Goal: Transaction & Acquisition: Purchase product/service

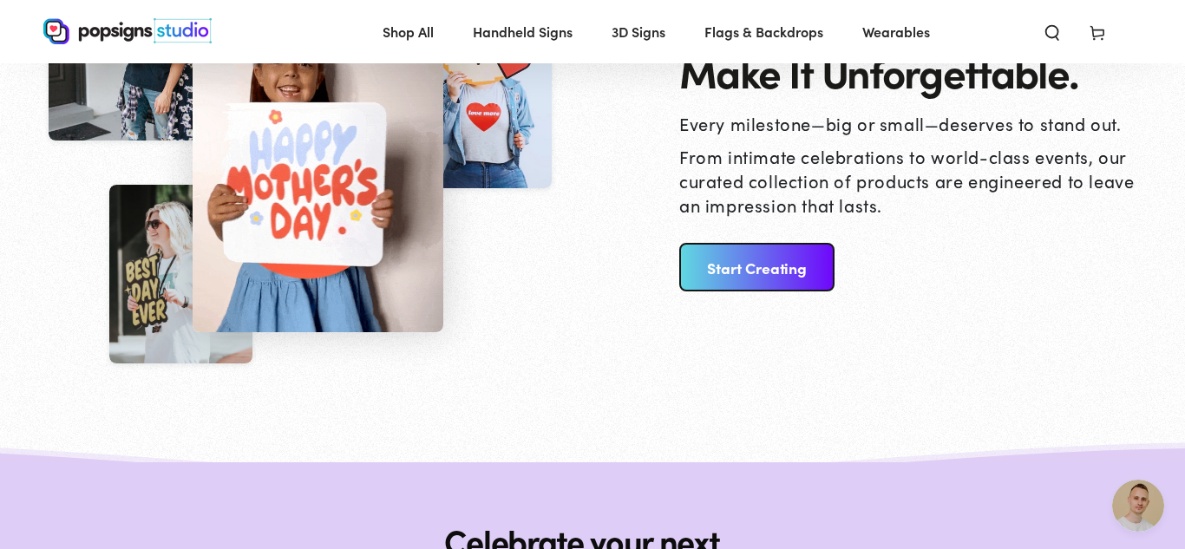
scroll to position [1893, 0]
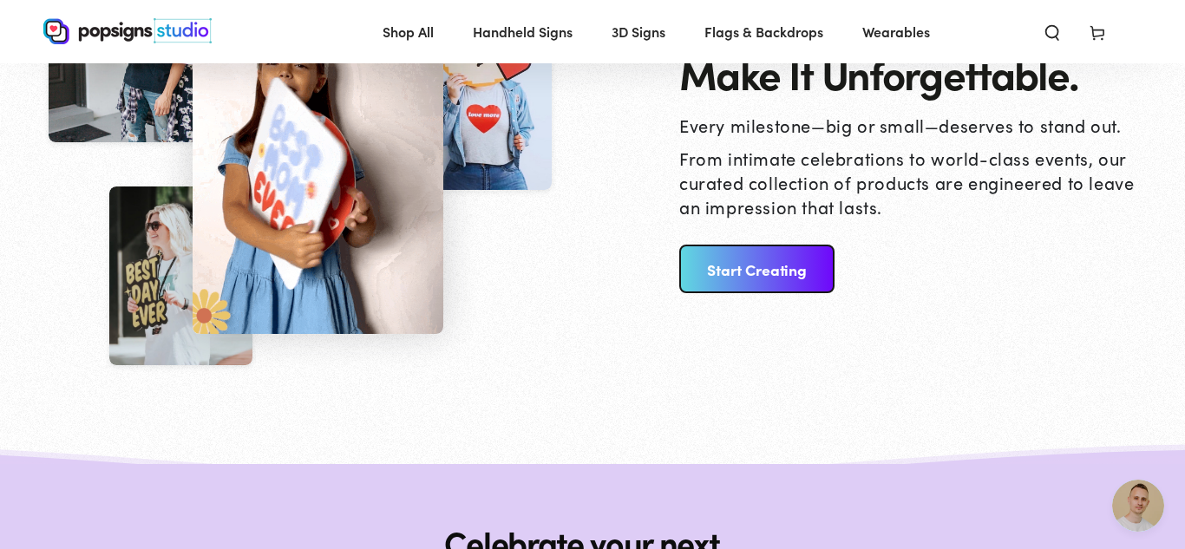
click at [779, 275] on link "Start Creating" at bounding box center [757, 269] width 155 height 49
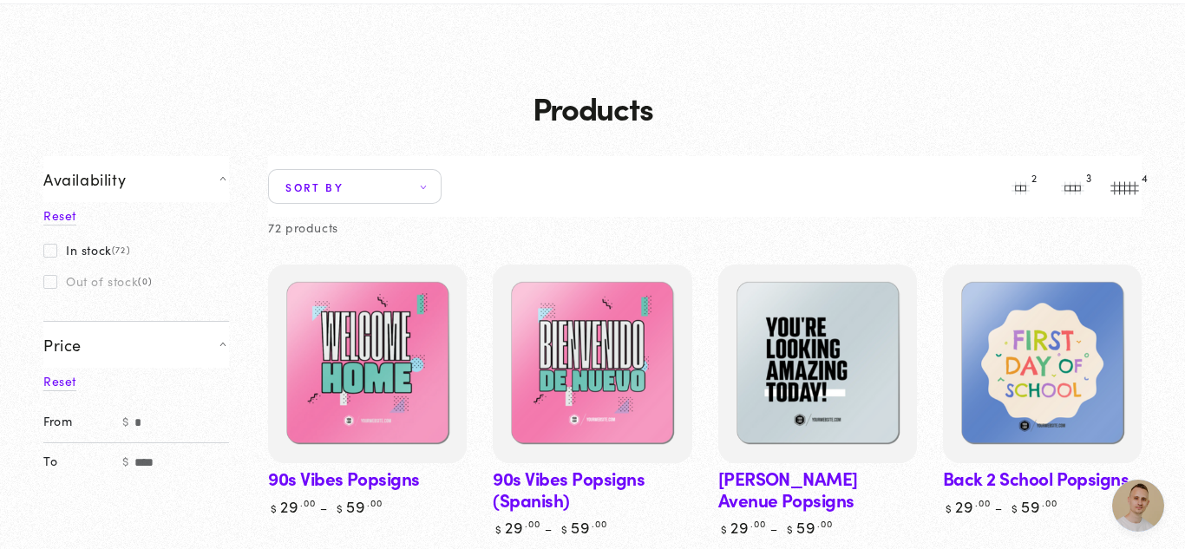
scroll to position [95, 0]
click at [429, 184] on icon at bounding box center [423, 185] width 10 height 5
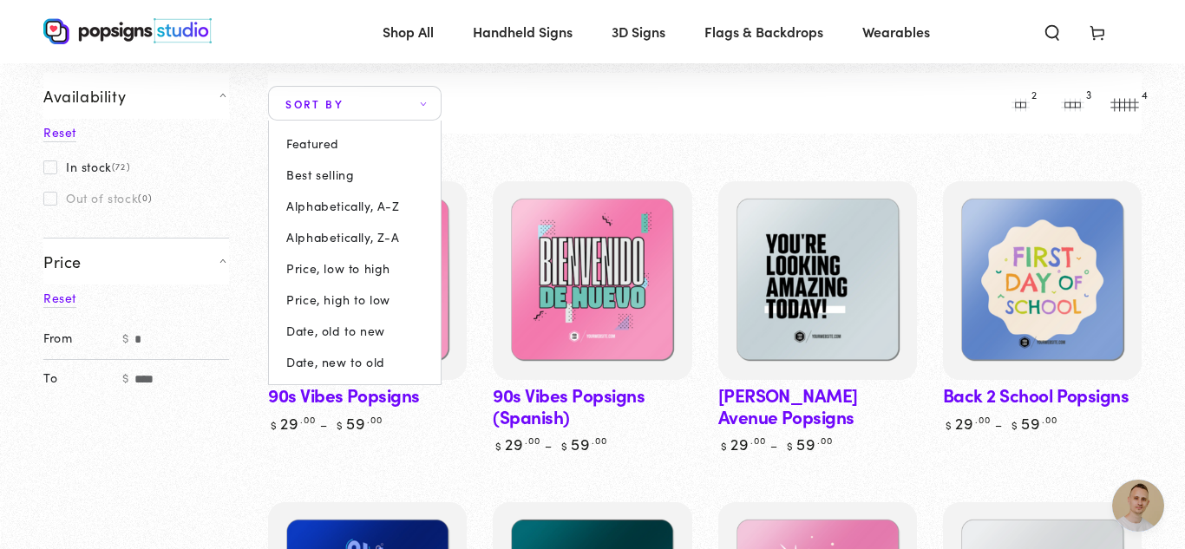
scroll to position [149, 0]
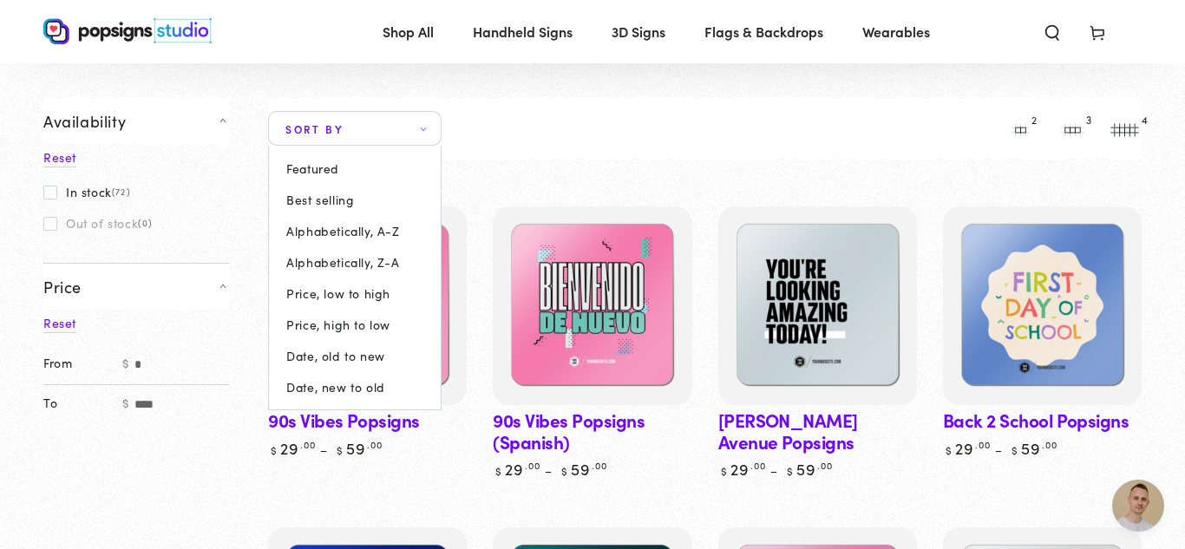
click at [442, 146] on summary "Sort by" at bounding box center [355, 128] width 174 height 35
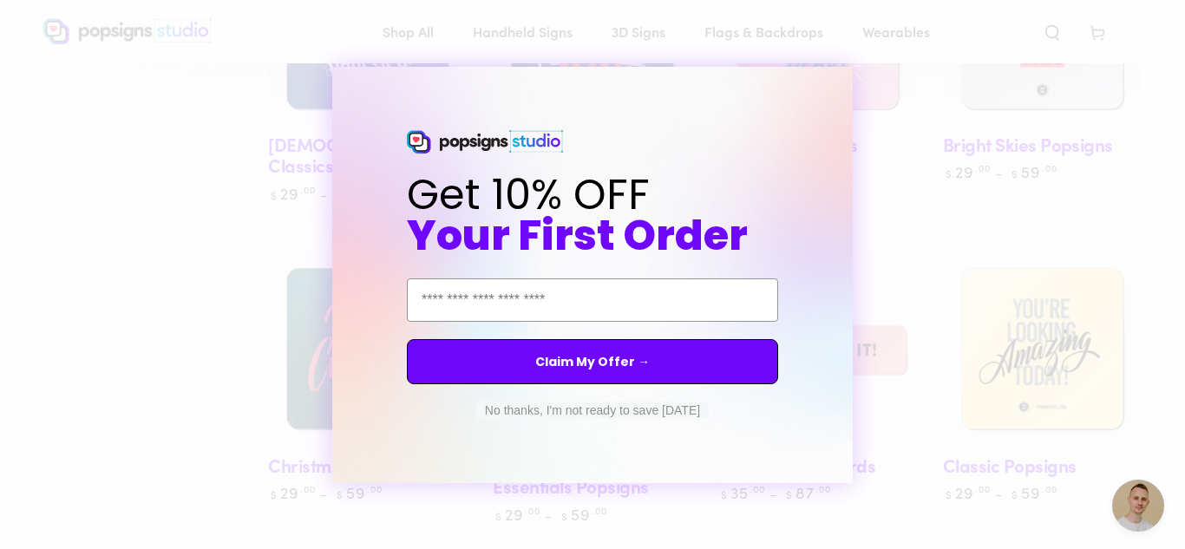
scroll to position [756, 0]
click at [533, 408] on button "No thanks, I'm not ready to save today" at bounding box center [592, 410] width 233 height 17
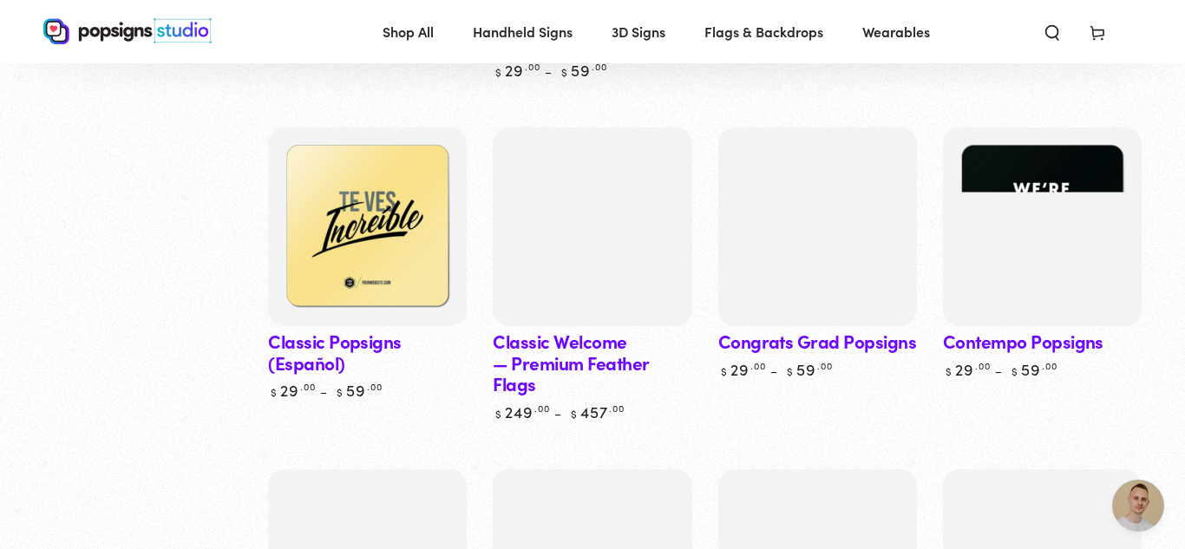
scroll to position [1192, 0]
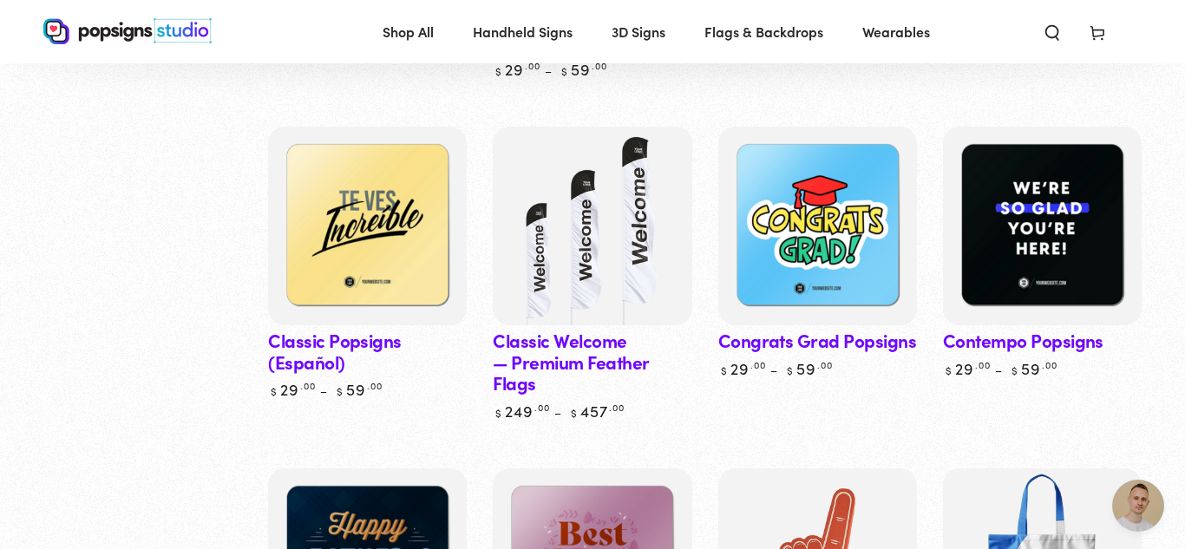
click at [1039, 351] on link "Contempo Popsigns" at bounding box center [1042, 253] width 199 height 252
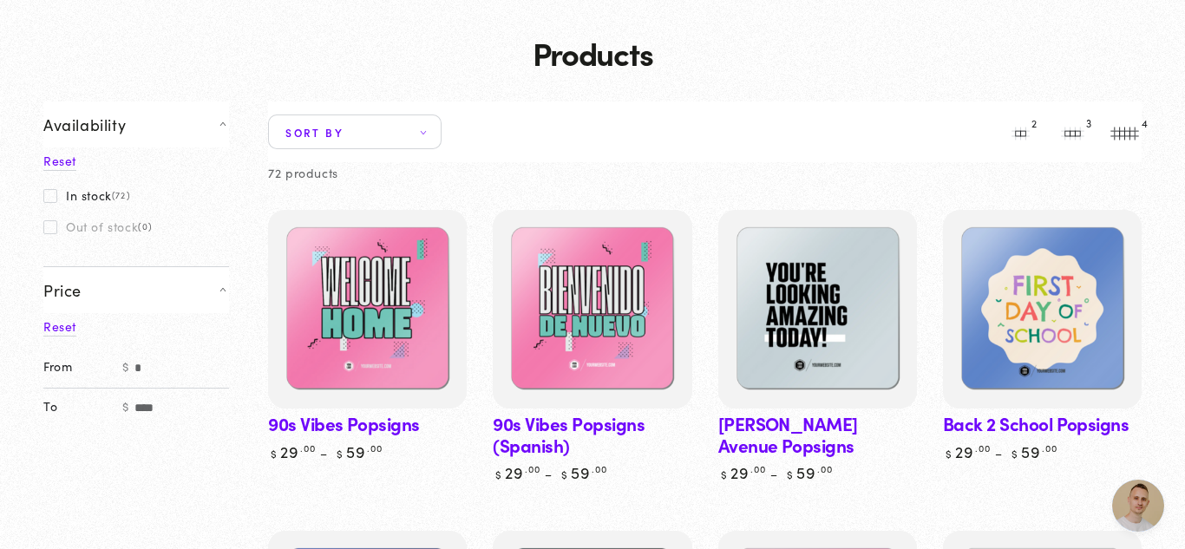
scroll to position [147, 0]
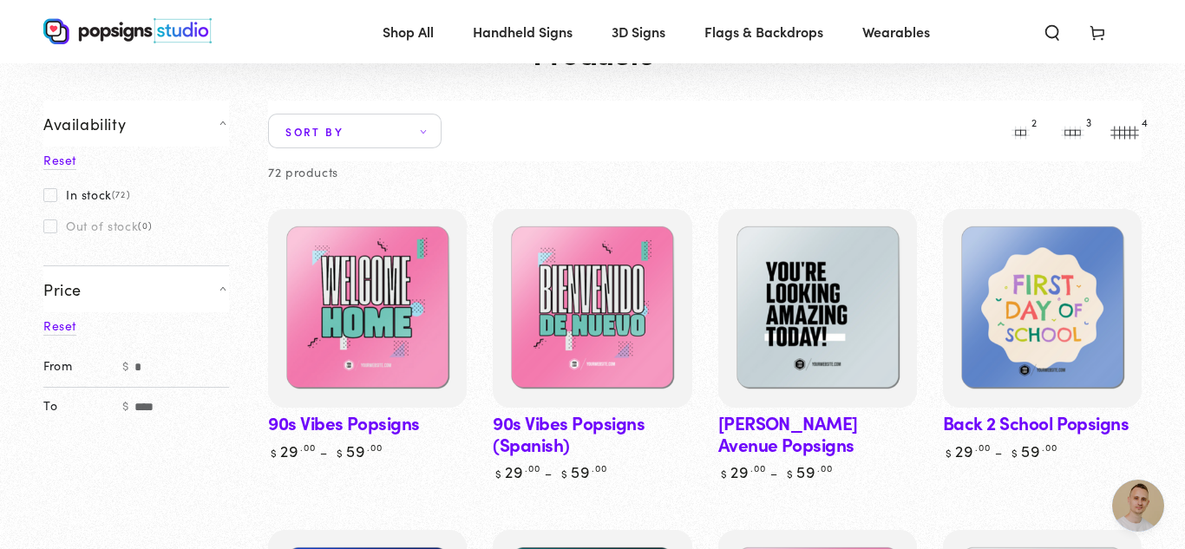
click at [743, 435] on link "Ambrose Avenue Popsigns" at bounding box center [818, 345] width 199 height 273
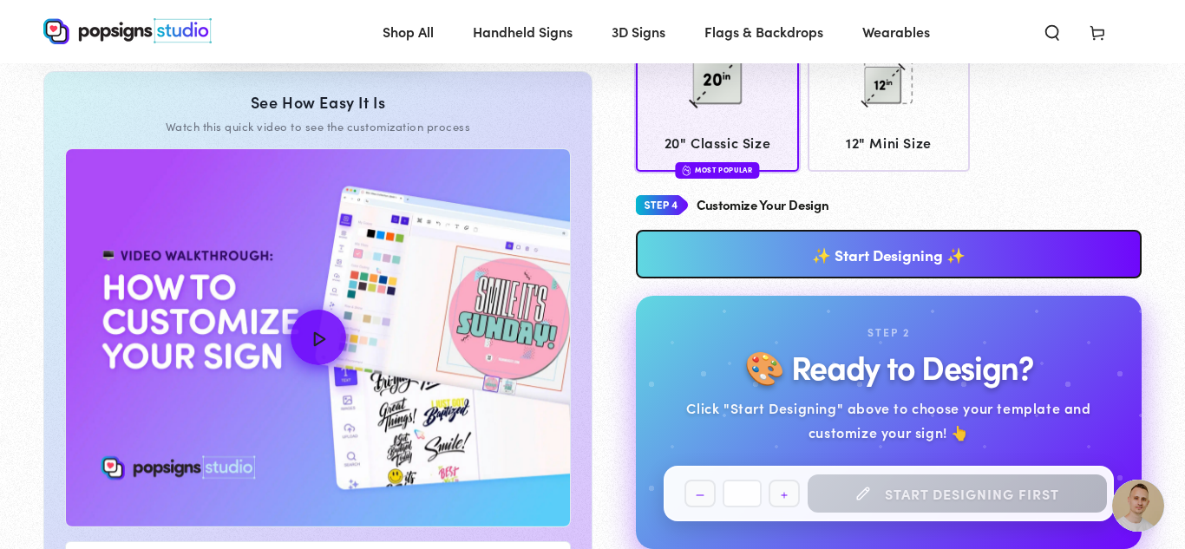
scroll to position [710, 0]
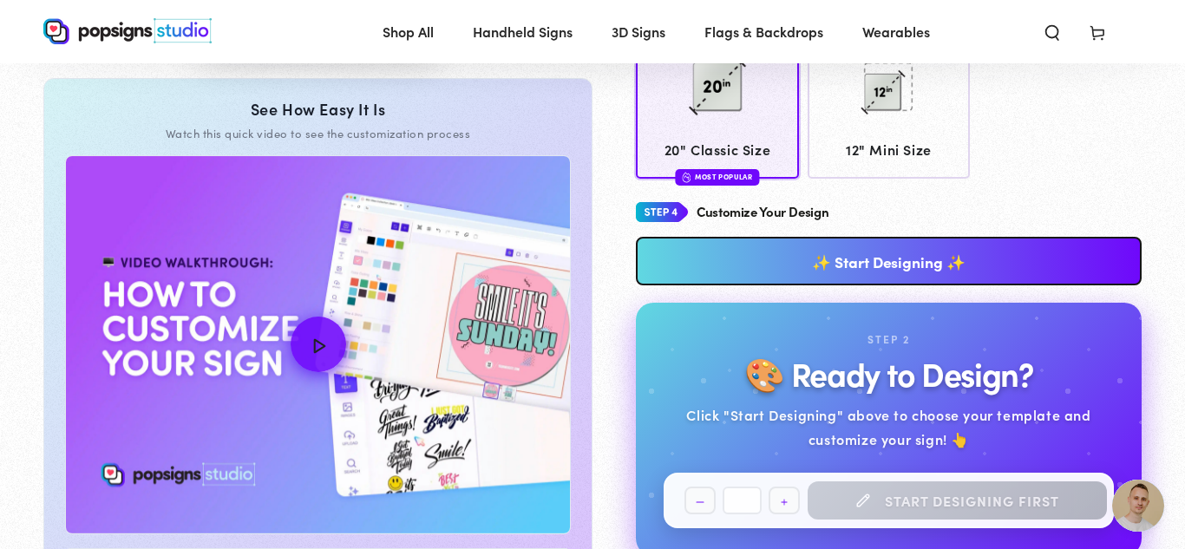
click at [784, 272] on link "✨ Start Designing ✨" at bounding box center [889, 261] width 506 height 49
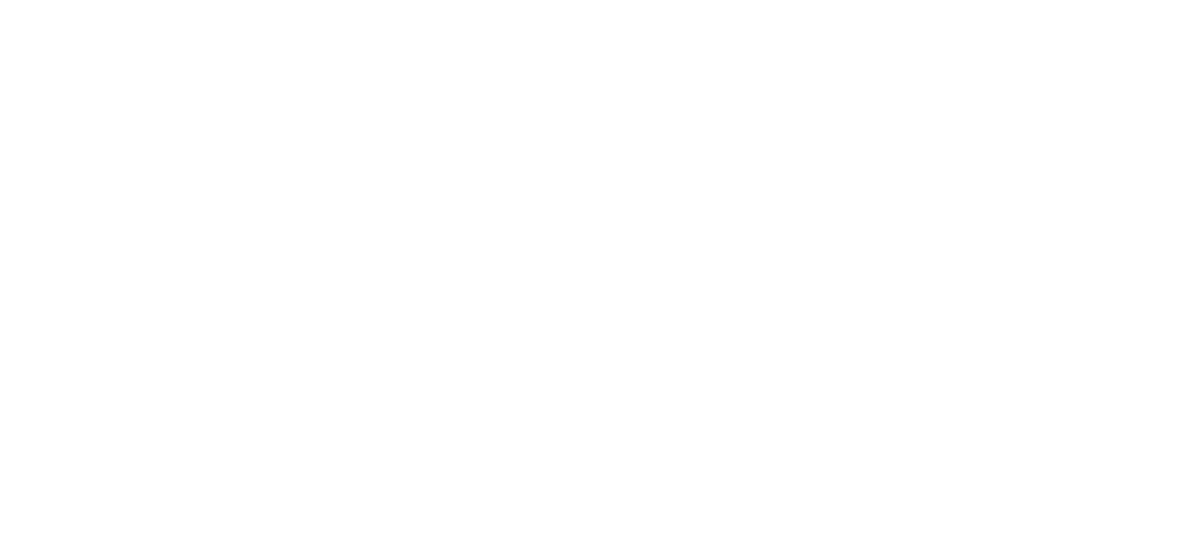
scroll to position [0, 0]
type textarea "An ancient tree with a door leading to a magical world"
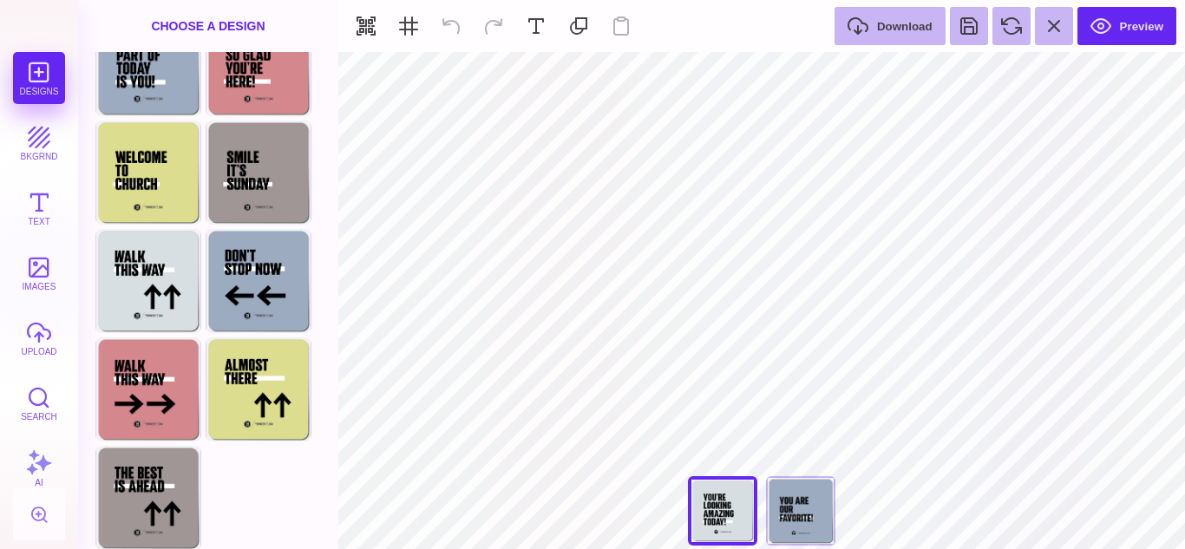
scroll to position [371, 0]
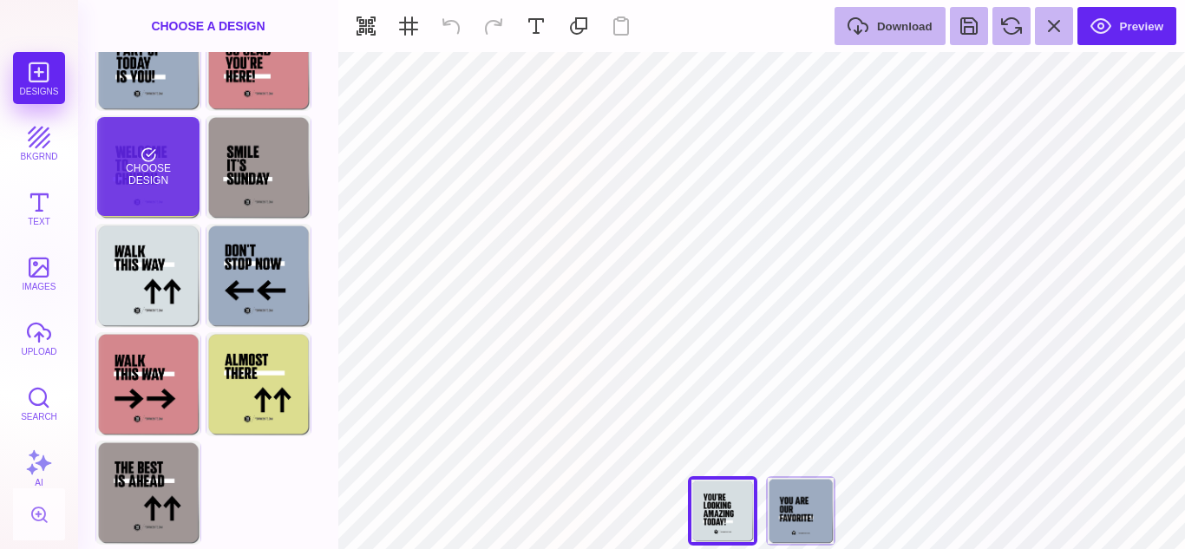
click at [162, 187] on div "Choose Design" at bounding box center [148, 166] width 102 height 99
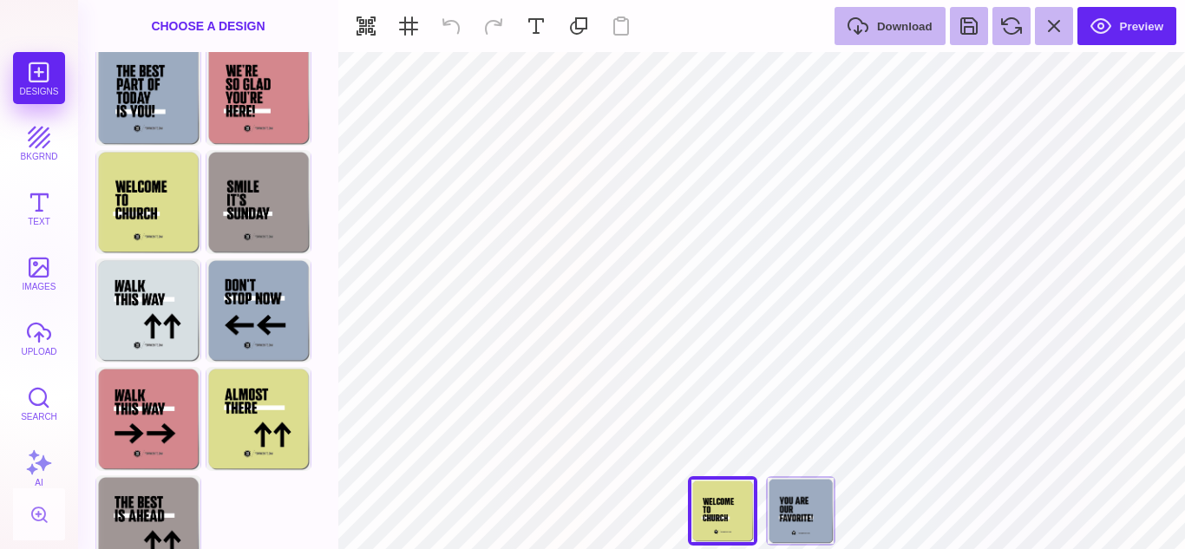
scroll to position [332, 0]
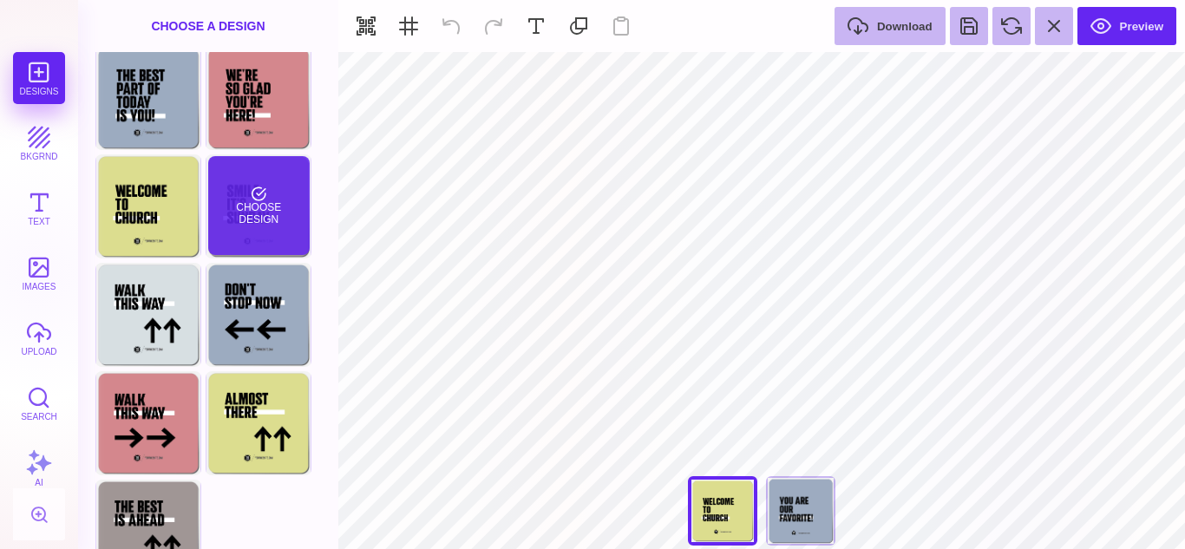
click at [259, 193] on div "Choose Design" at bounding box center [259, 205] width 102 height 99
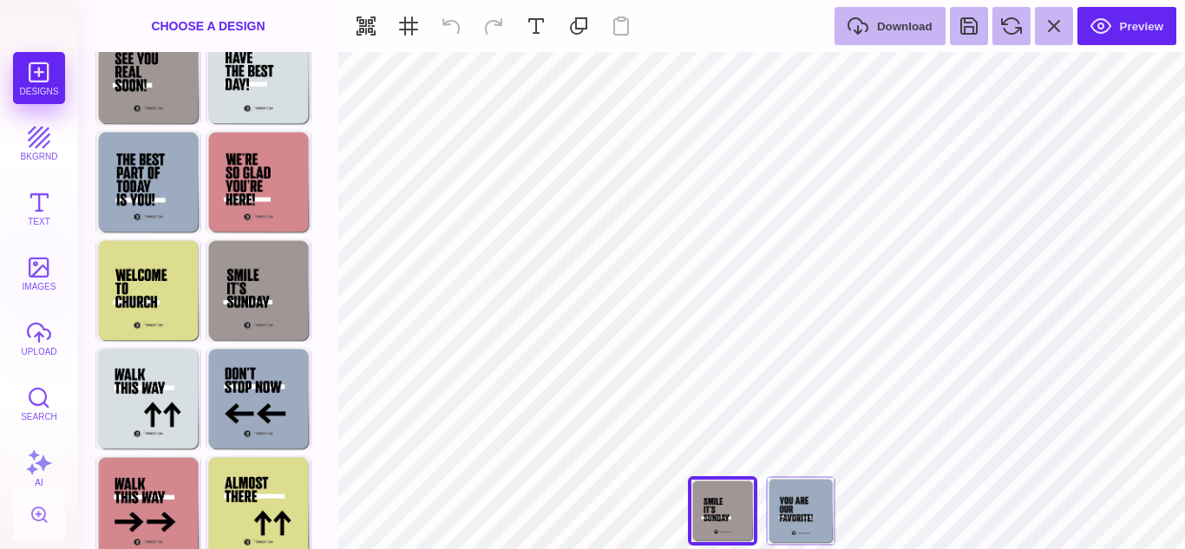
scroll to position [246, 0]
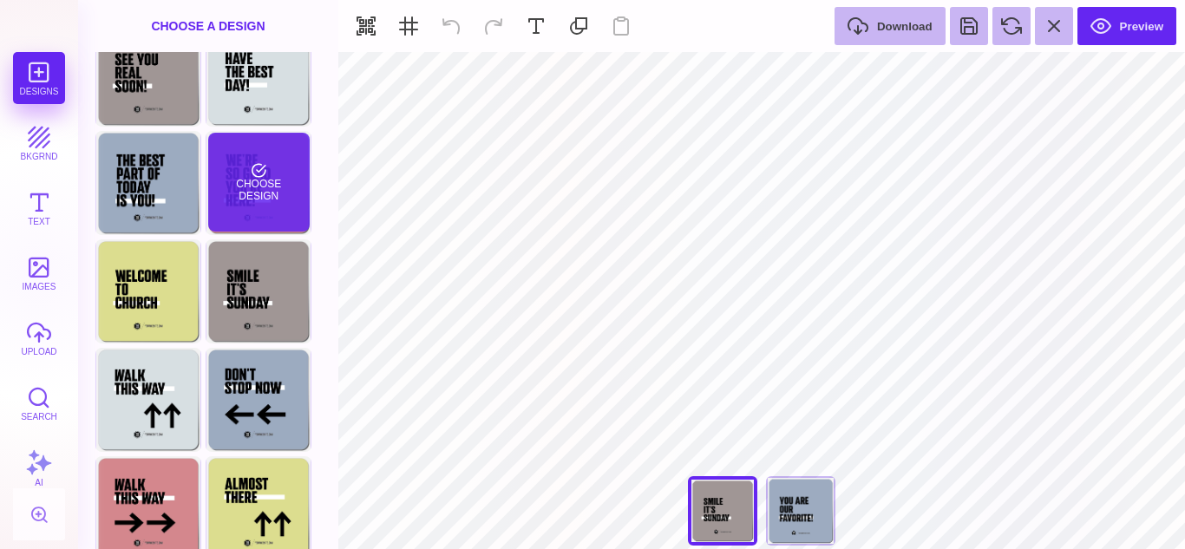
click at [255, 192] on div "Choose Design" at bounding box center [259, 182] width 102 height 99
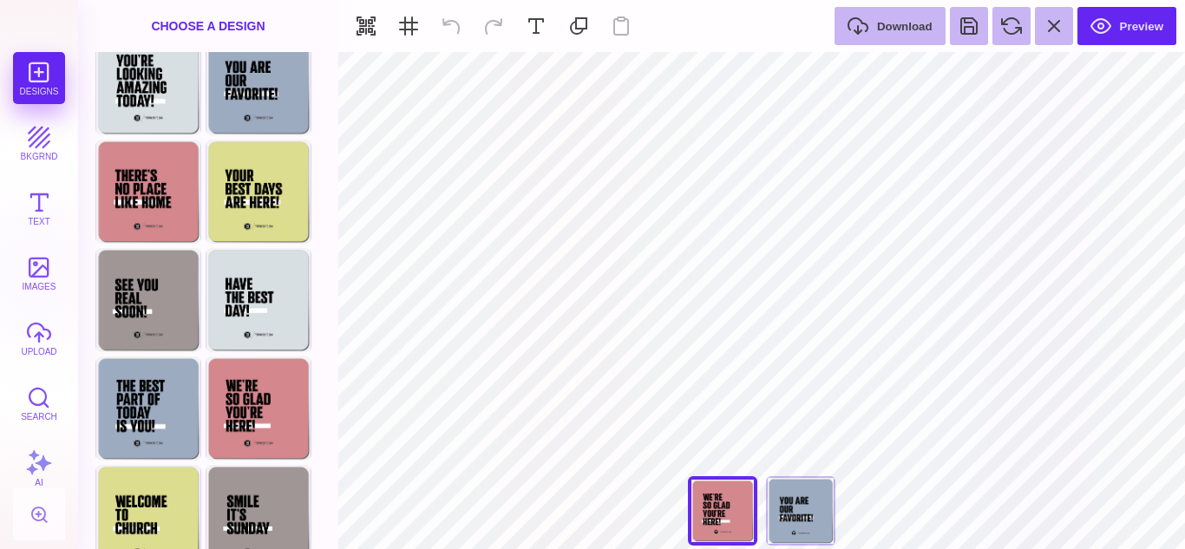
scroll to position [0, 0]
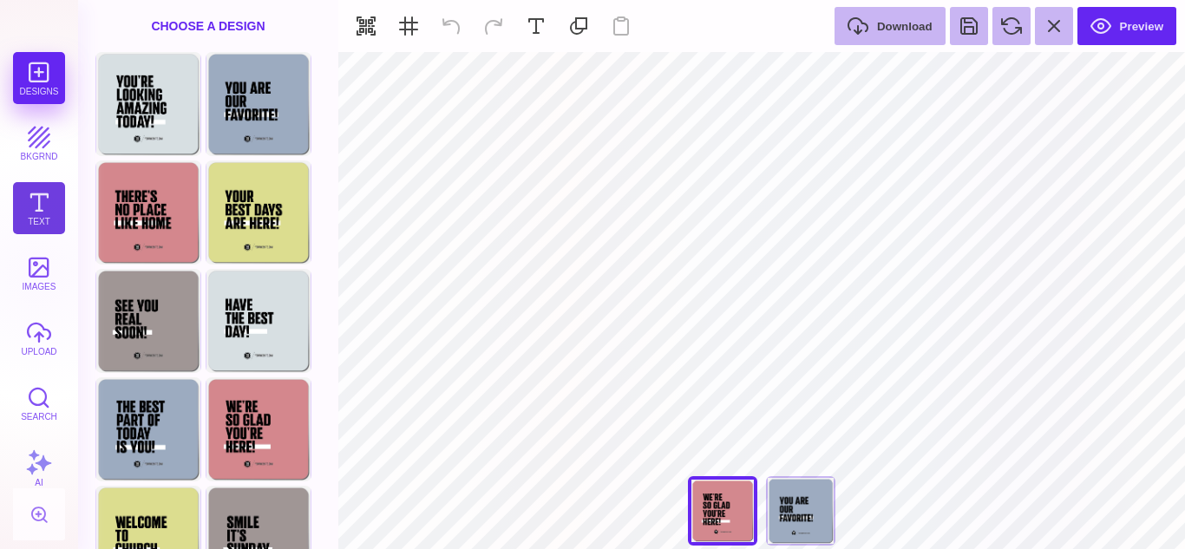
click at [45, 214] on button "Text" at bounding box center [39, 208] width 52 height 52
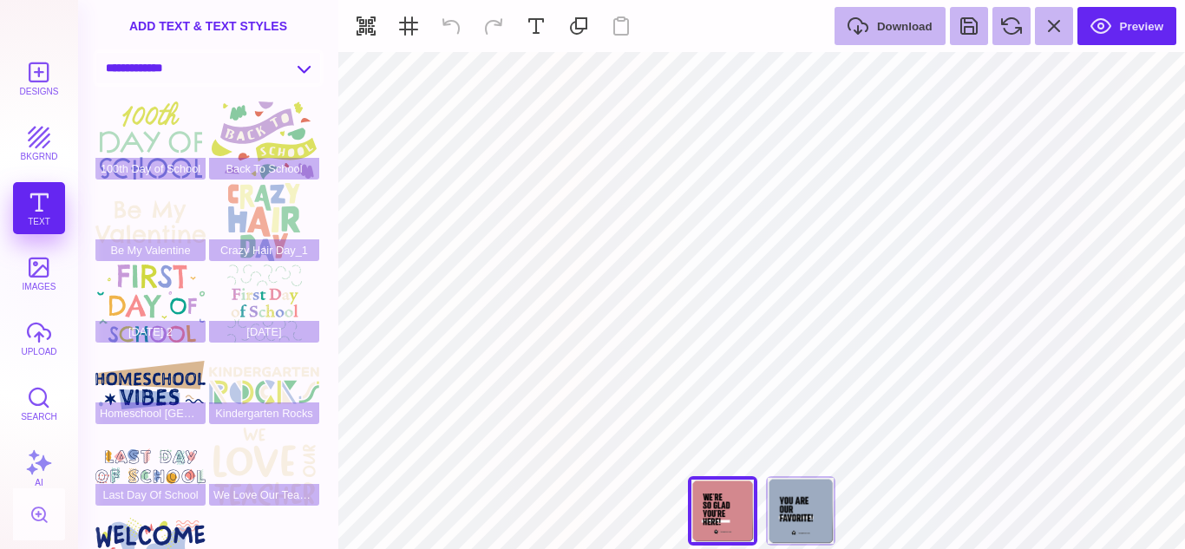
click at [299, 76] on select "**********" at bounding box center [208, 68] width 224 height 30
select select "**********"
click at [96, 53] on select "**********" at bounding box center [208, 68] width 224 height 30
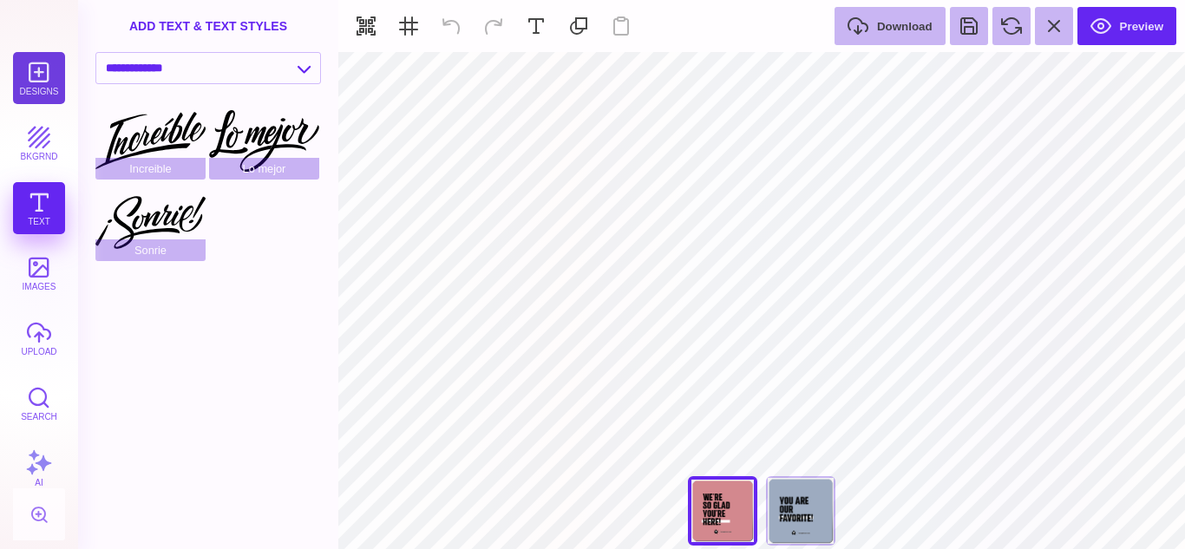
click at [43, 101] on button "Designs" at bounding box center [39, 78] width 52 height 52
